Goal: Participate in discussion: Engage in conversation with other users on a specific topic

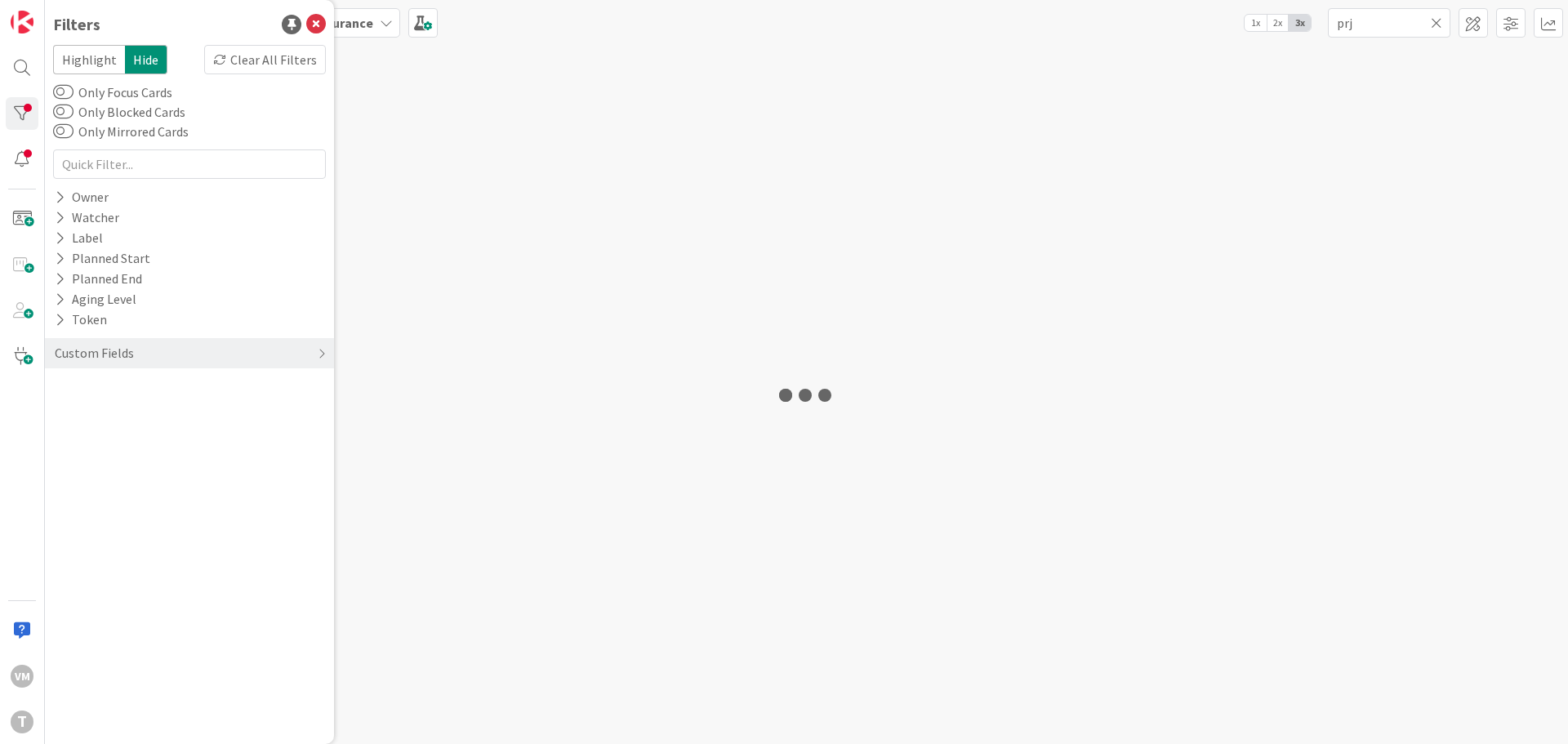
type input "prj"
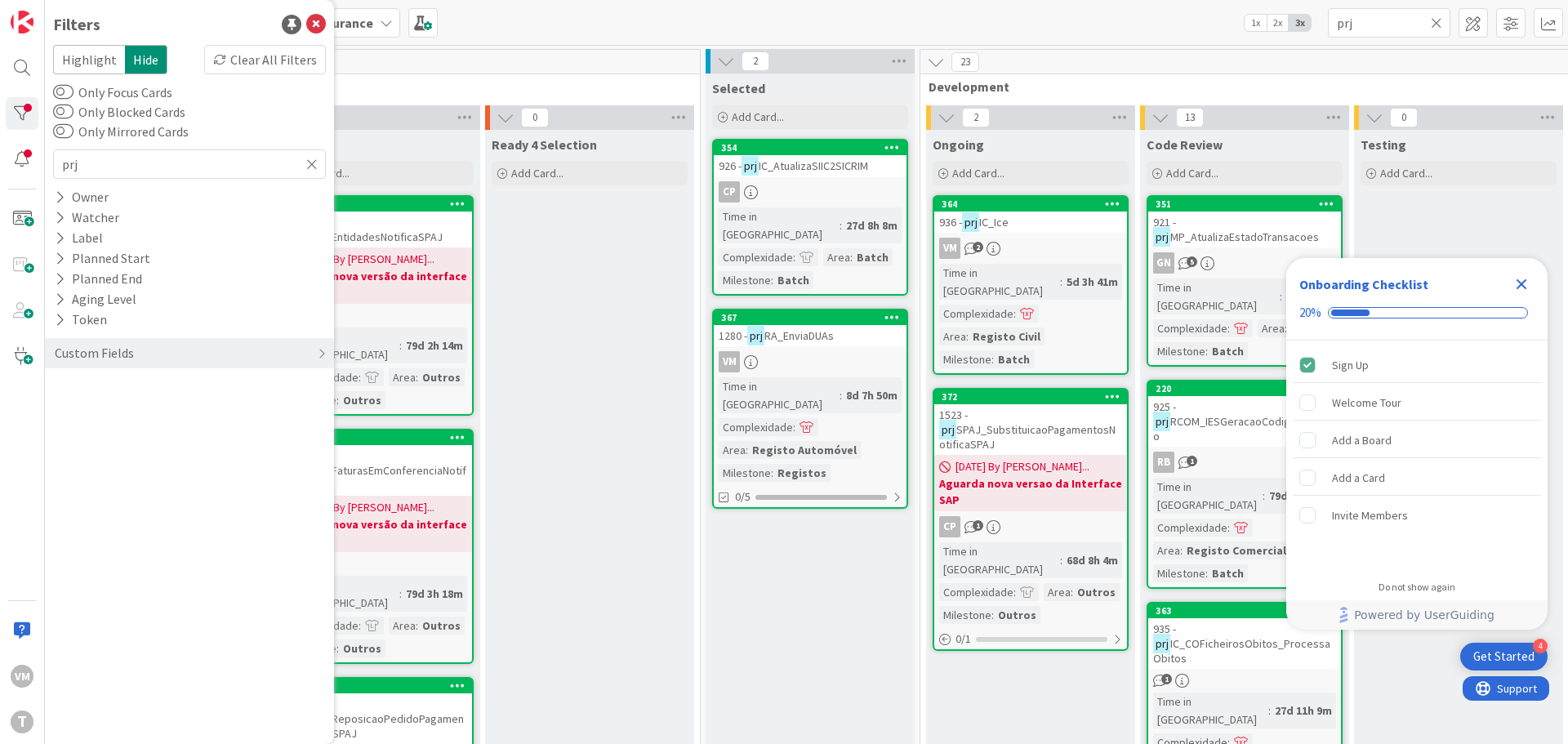
click at [1046, 223] on div "936 - prj IC_Ice" at bounding box center [1030, 222] width 192 height 22
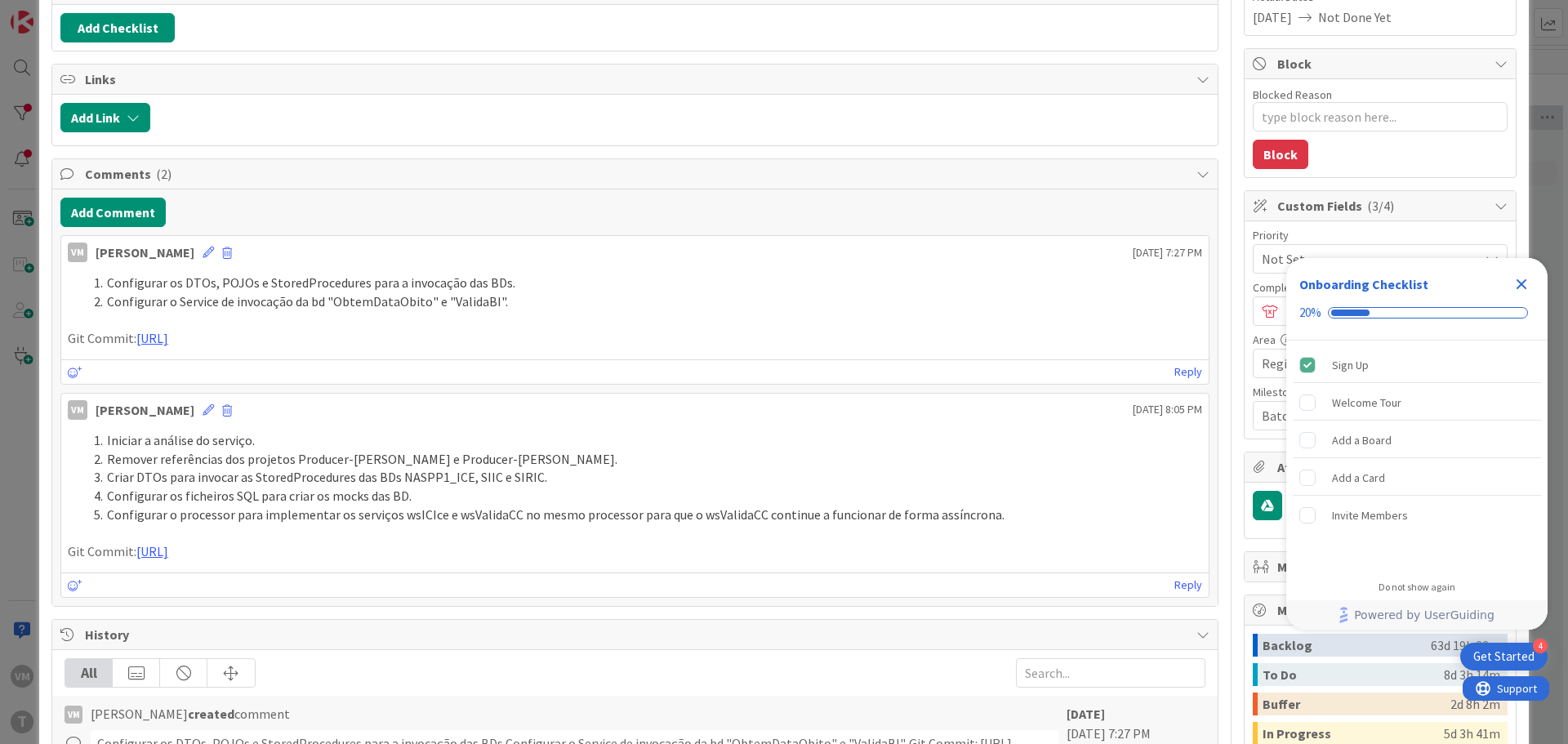
scroll to position [408, 0]
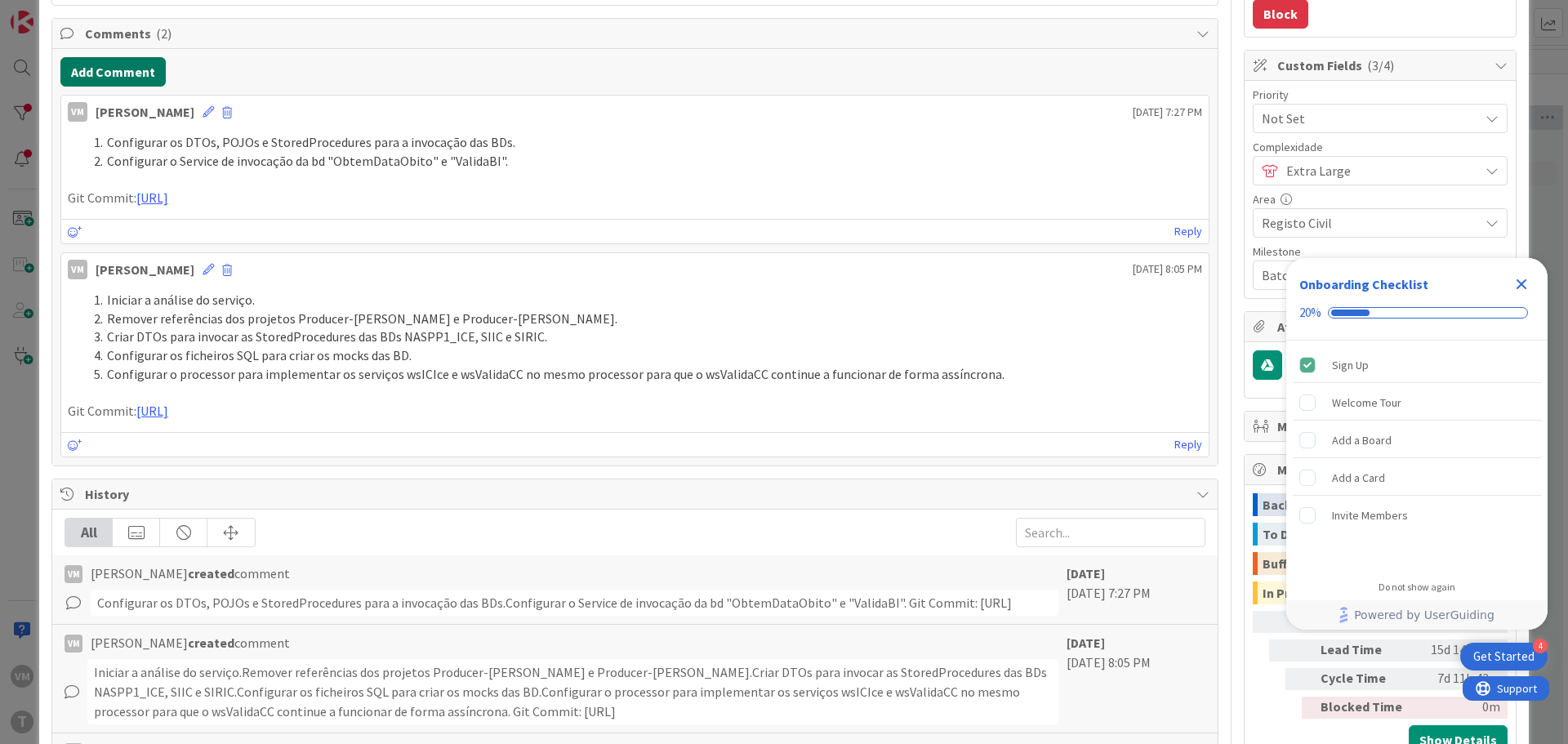
click at [121, 77] on button "Add Comment" at bounding box center [113, 72] width 106 height 29
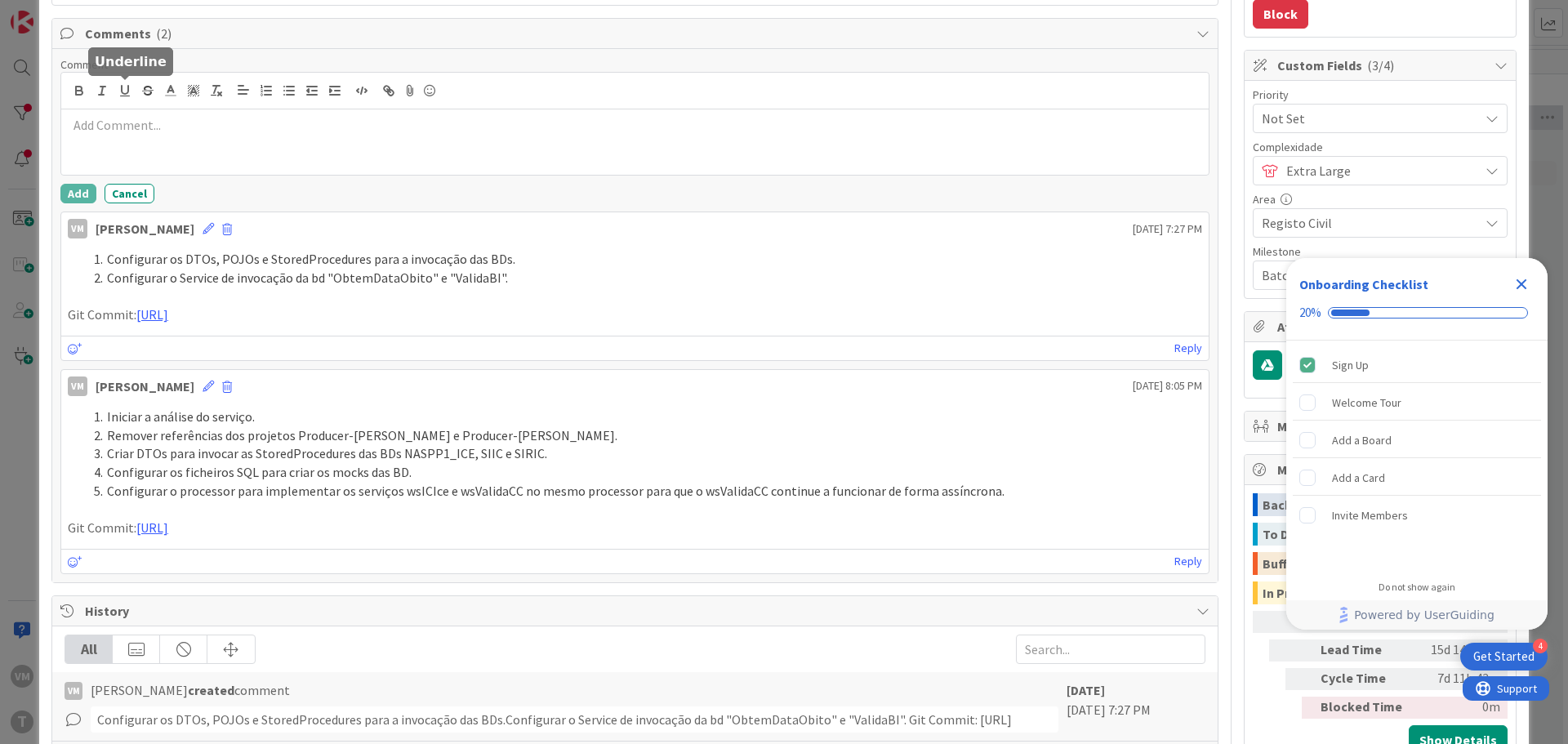
type textarea "x"
click at [198, 142] on div at bounding box center [635, 141] width 1147 height 65
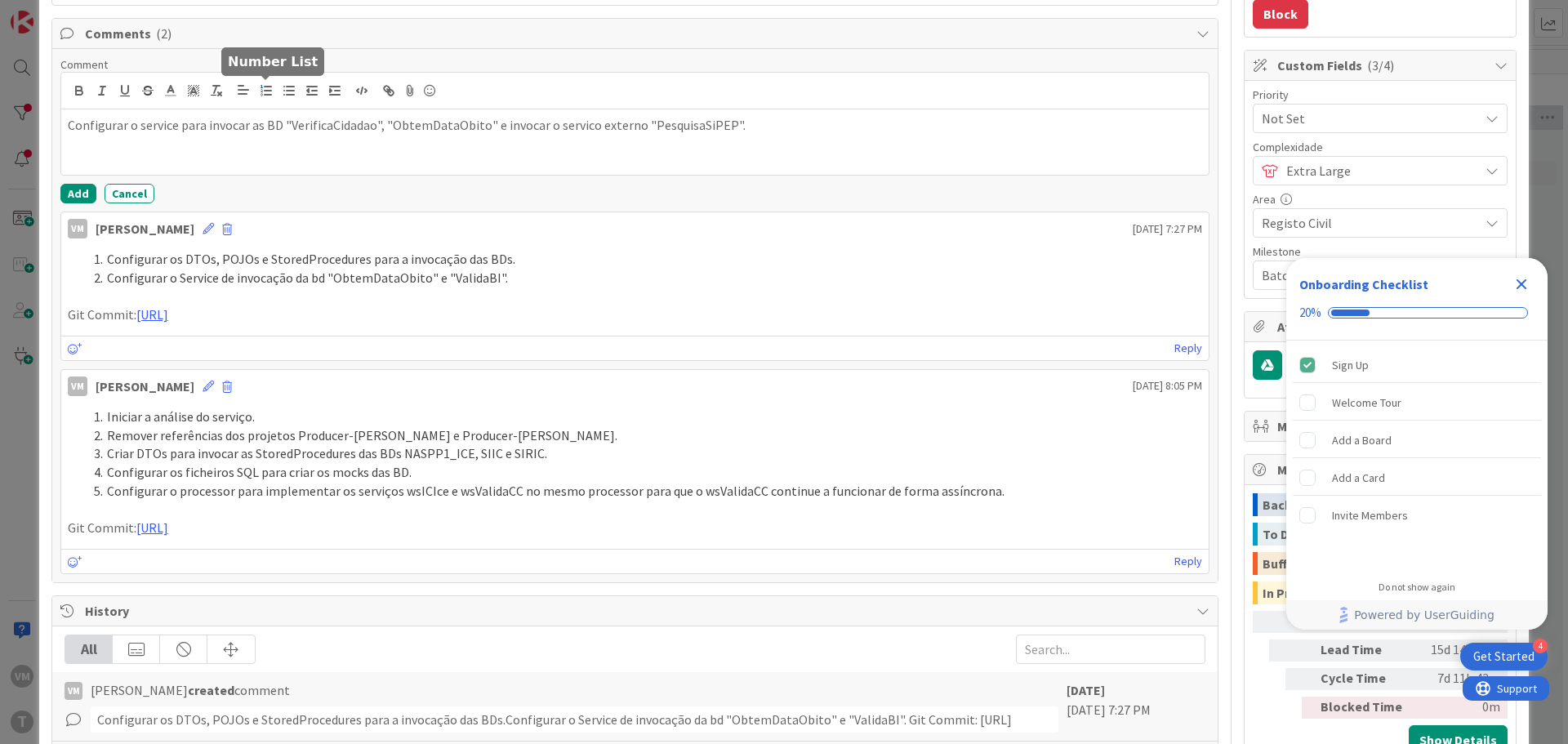
click at [267, 93] on icon "button" at bounding box center [266, 91] width 15 height 15
click at [873, 126] on li "Configurar o service para invocar as BD "VerificaCidadao", "ObtemDataObito" e i…" at bounding box center [645, 125] width 1115 height 19
click at [170, 168] on p "Git Commit:" at bounding box center [635, 161] width 1135 height 19
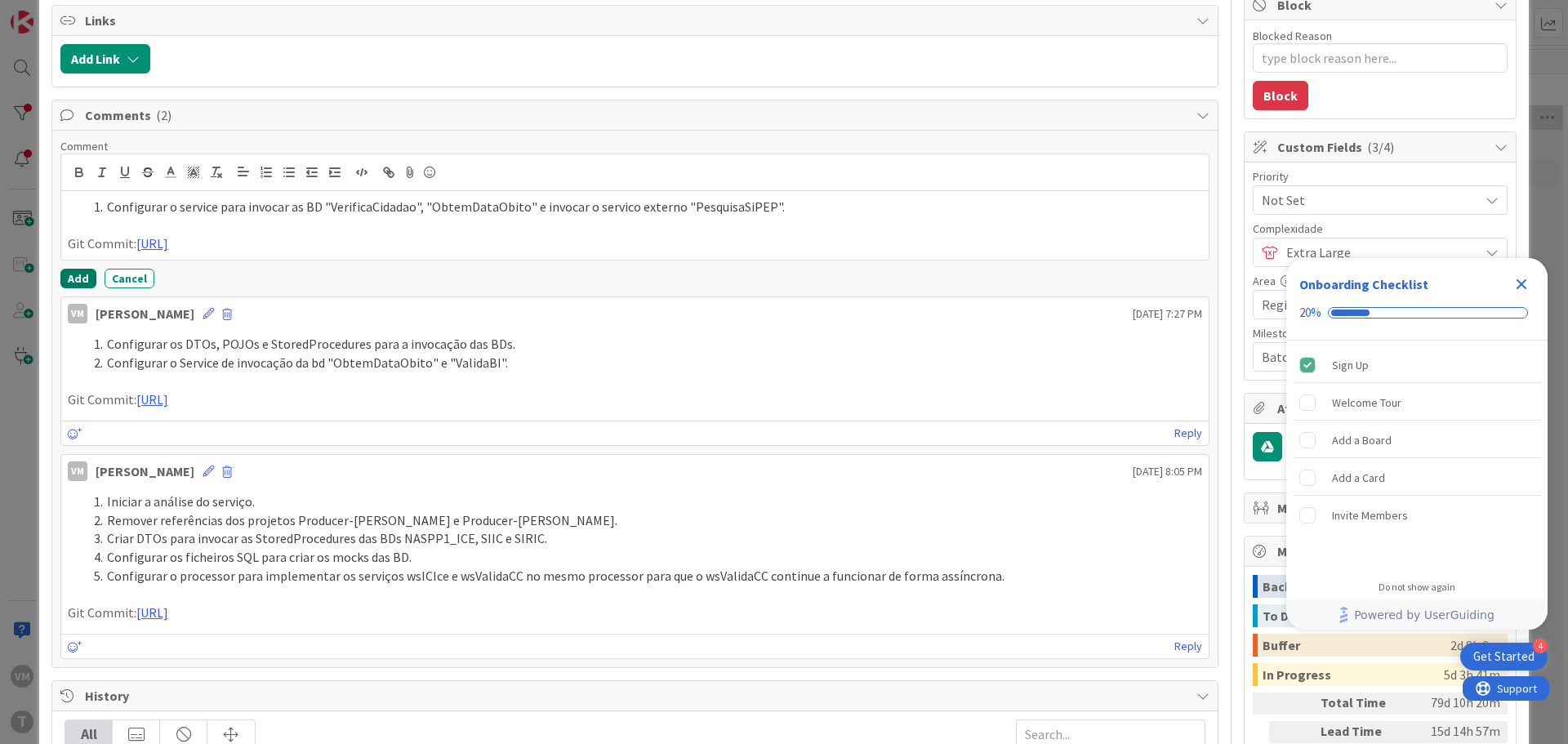
click at [84, 275] on button "Add" at bounding box center [78, 279] width 36 height 20
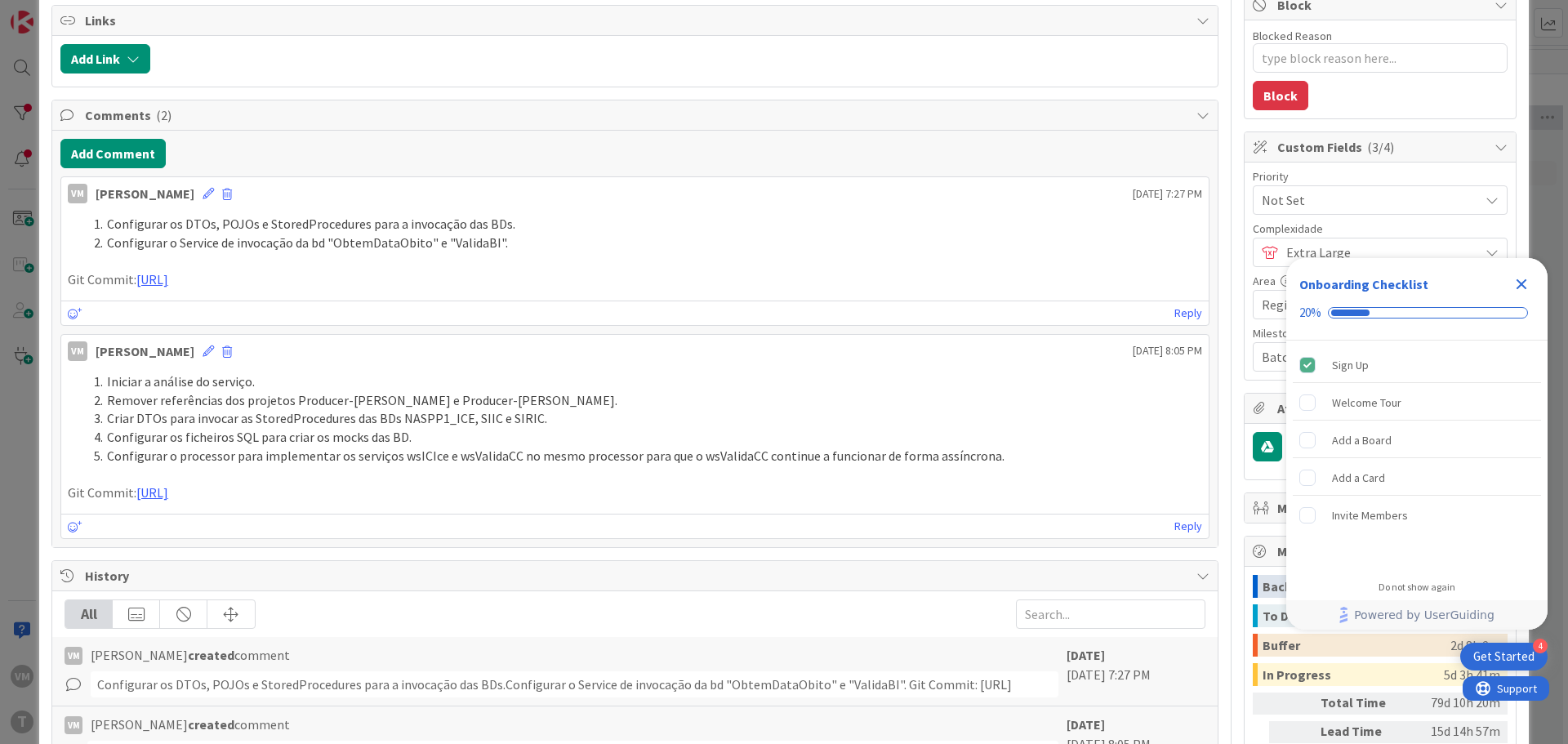
type textarea "x"
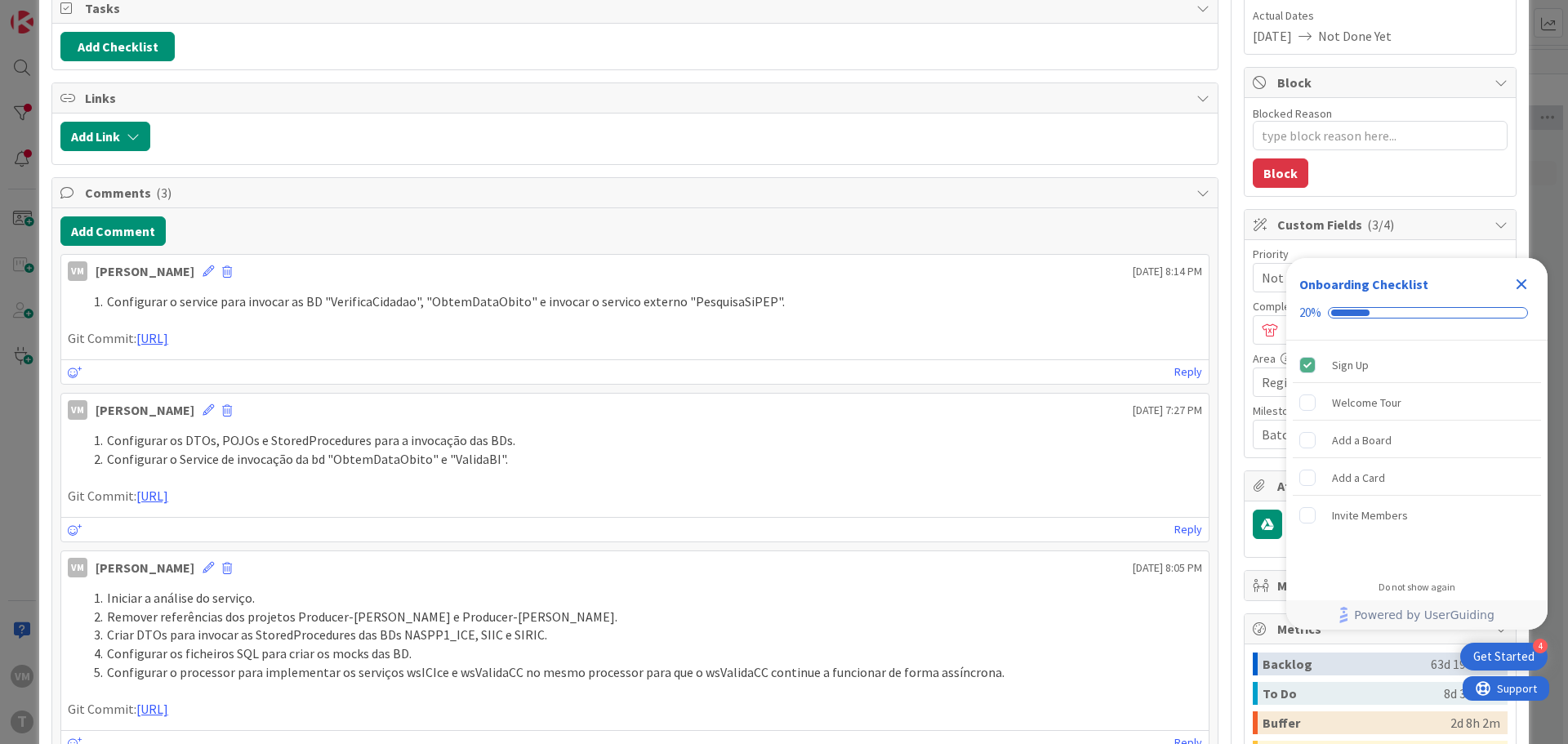
scroll to position [245, 0]
